Goal: Transaction & Acquisition: Obtain resource

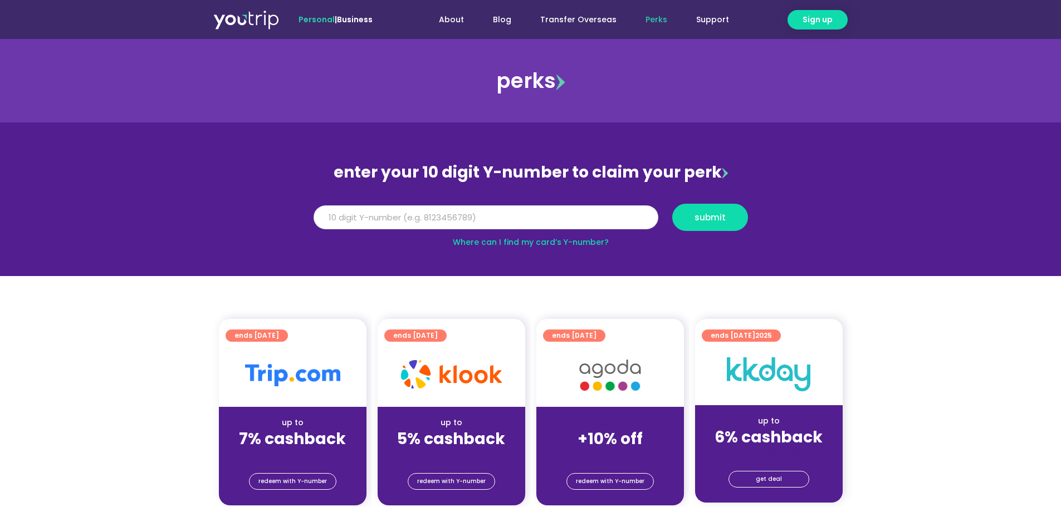
click at [524, 218] on input "Y Number" at bounding box center [486, 218] width 345 height 25
type input "8167362838"
click at [722, 217] on span "submit" at bounding box center [710, 217] width 31 height 8
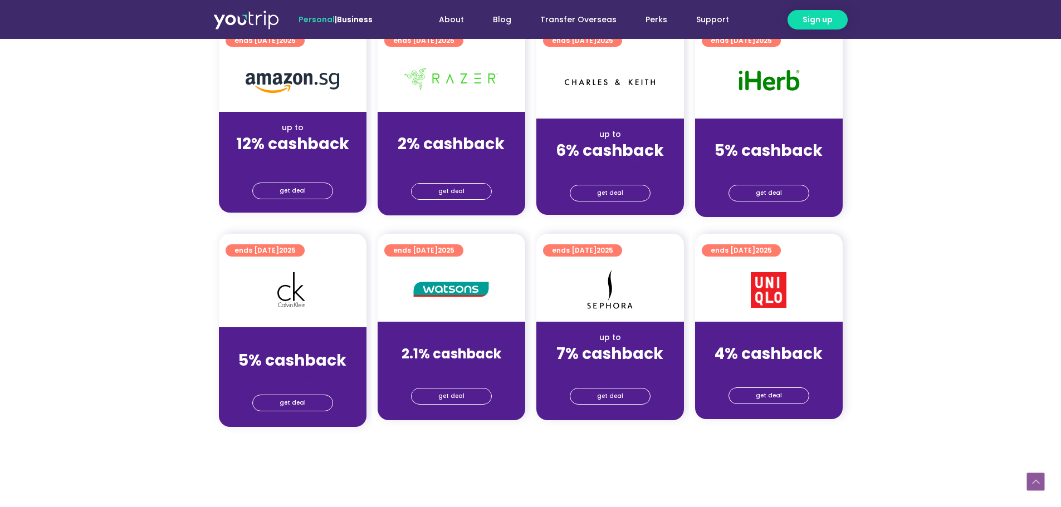
scroll to position [724, 0]
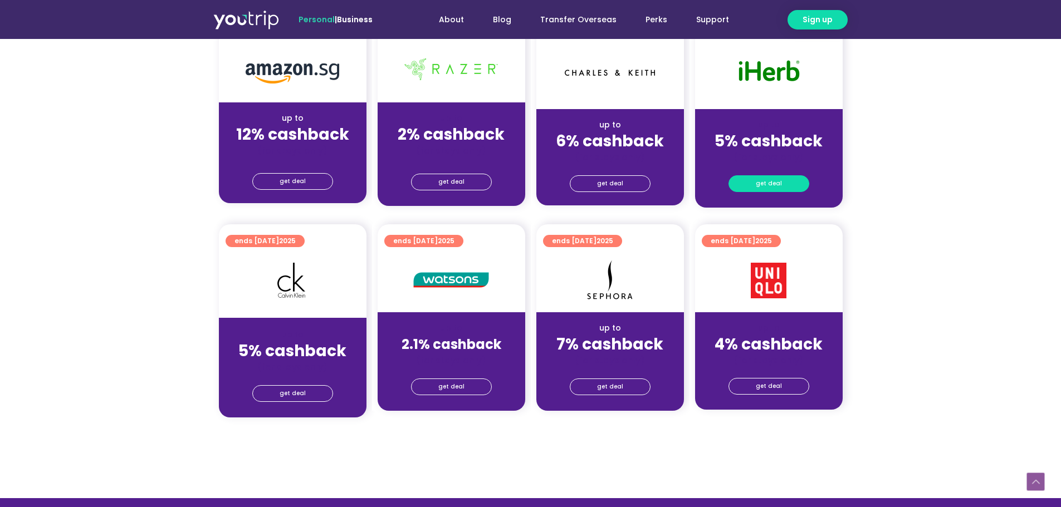
click at [760, 182] on span "get deal" at bounding box center [769, 184] width 26 height 16
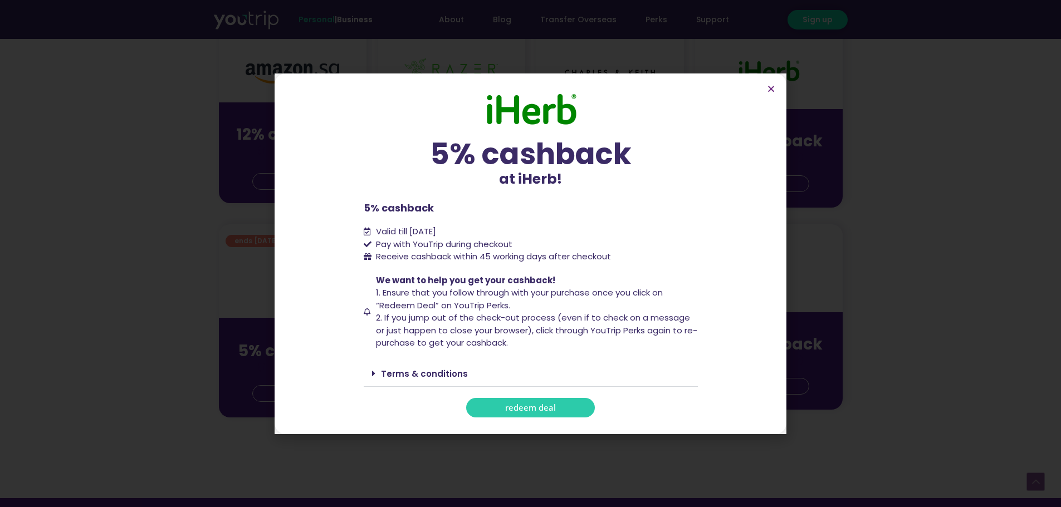
click at [541, 409] on span "redeem deal" at bounding box center [530, 408] width 51 height 8
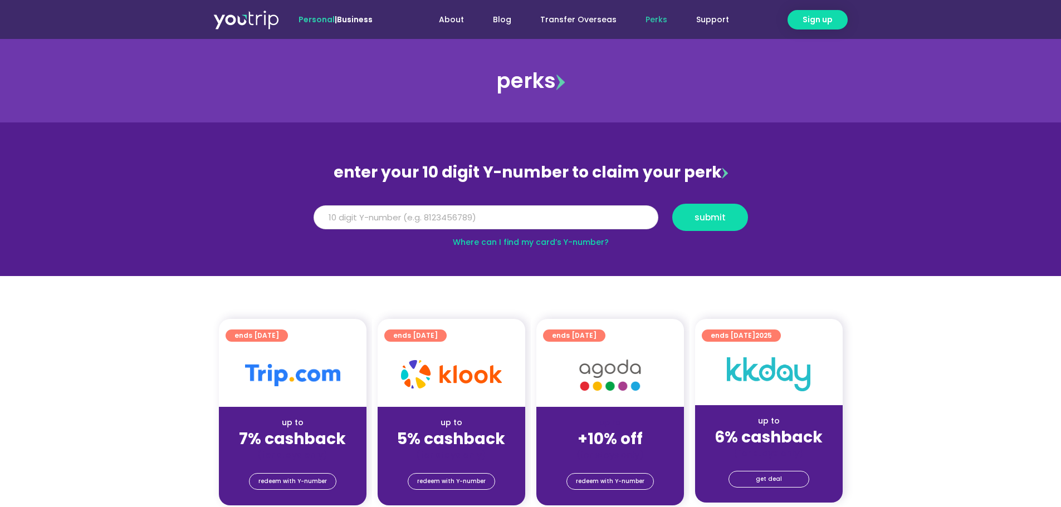
click at [526, 220] on input "Y Number" at bounding box center [486, 218] width 345 height 25
type input "8167362838"
click at [696, 221] on span "submit" at bounding box center [710, 217] width 31 height 8
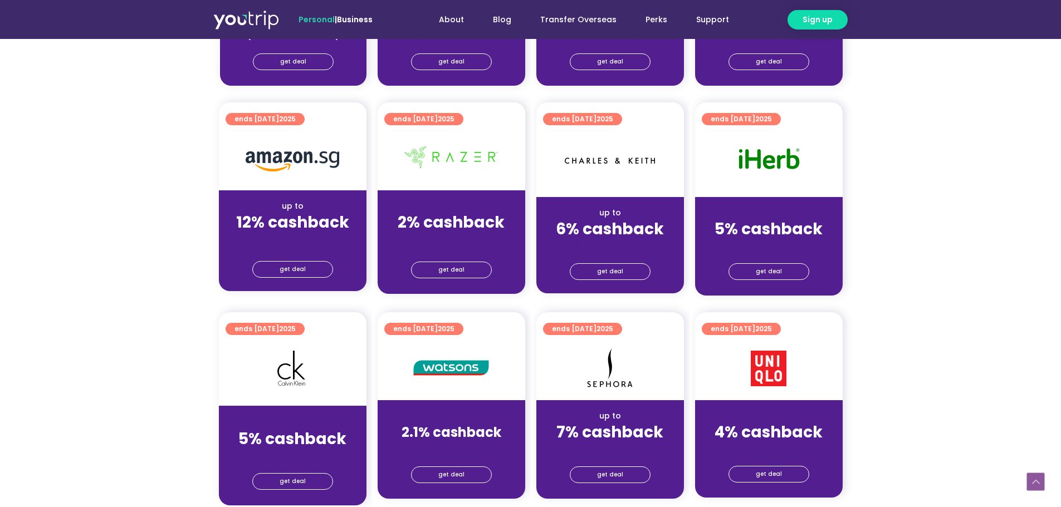
scroll to position [613, 0]
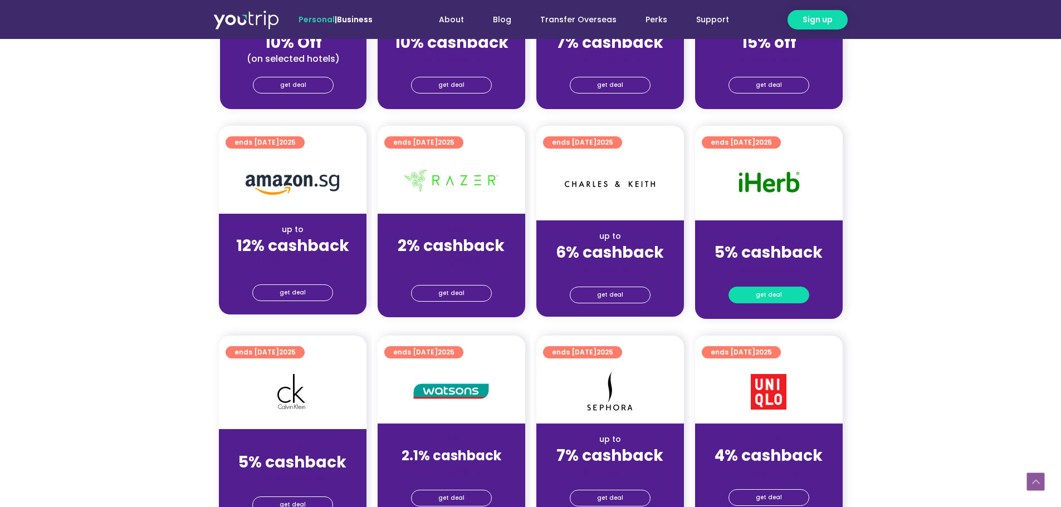
click at [757, 295] on span "get deal" at bounding box center [769, 295] width 26 height 16
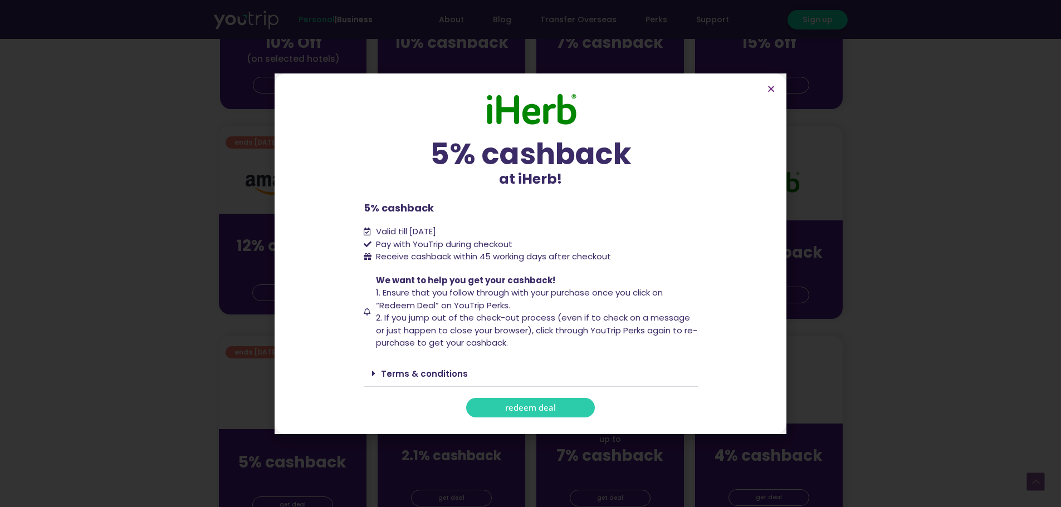
click at [544, 407] on span "redeem deal" at bounding box center [530, 408] width 51 height 8
